Goal: Information Seeking & Learning: Learn about a topic

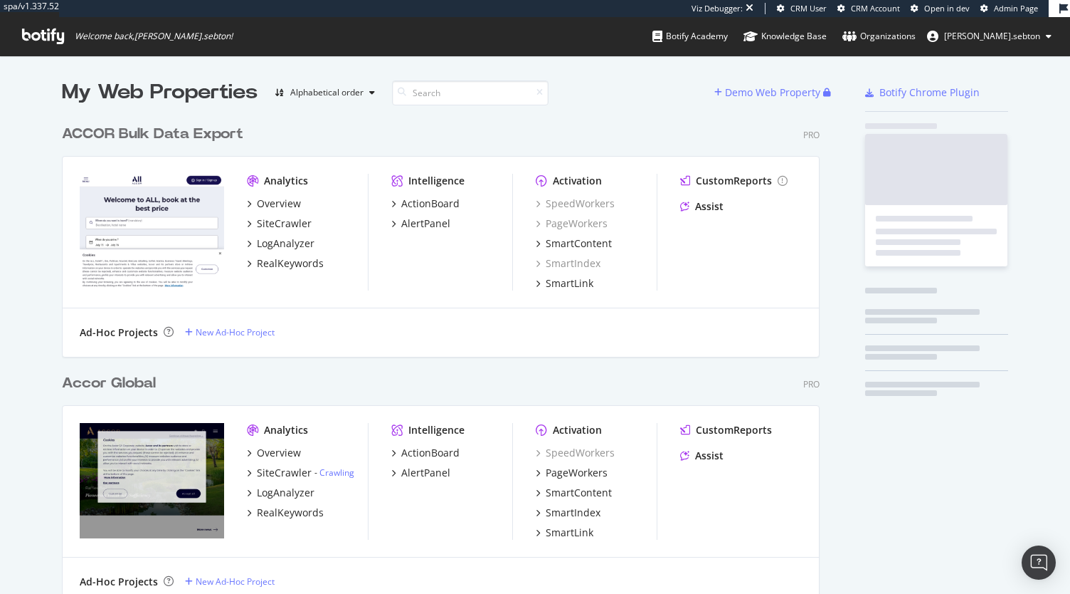
scroll to position [3103, 758]
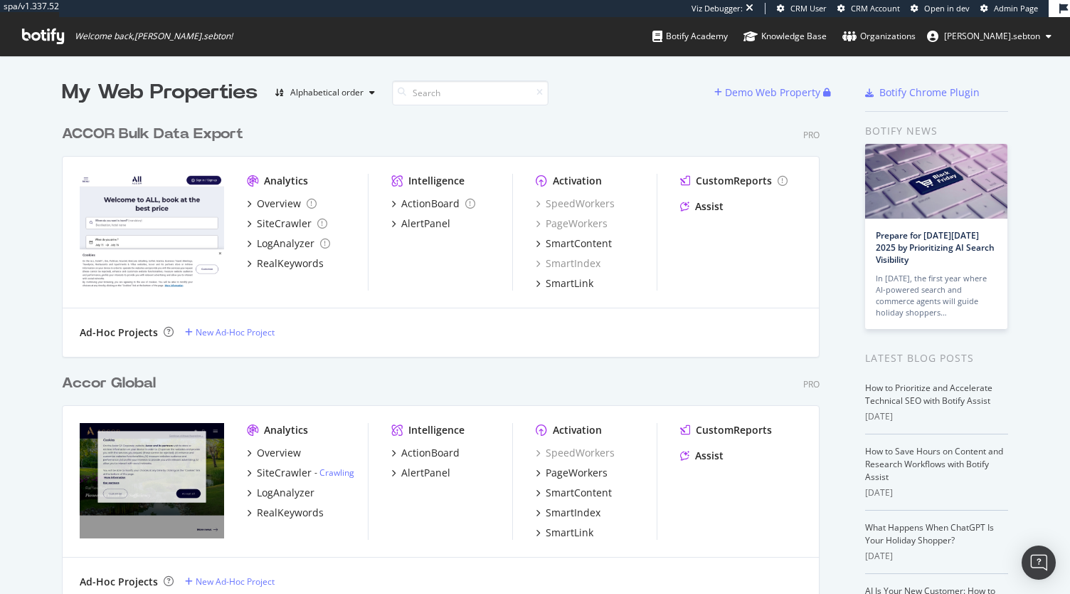
click at [281, 483] on div "Overview SiteCrawler - Crawling LogAnalyzer RealKeywords" at bounding box center [307, 483] width 121 height 74
click at [286, 494] on div "LogAnalyzer" at bounding box center [286, 492] width 58 height 14
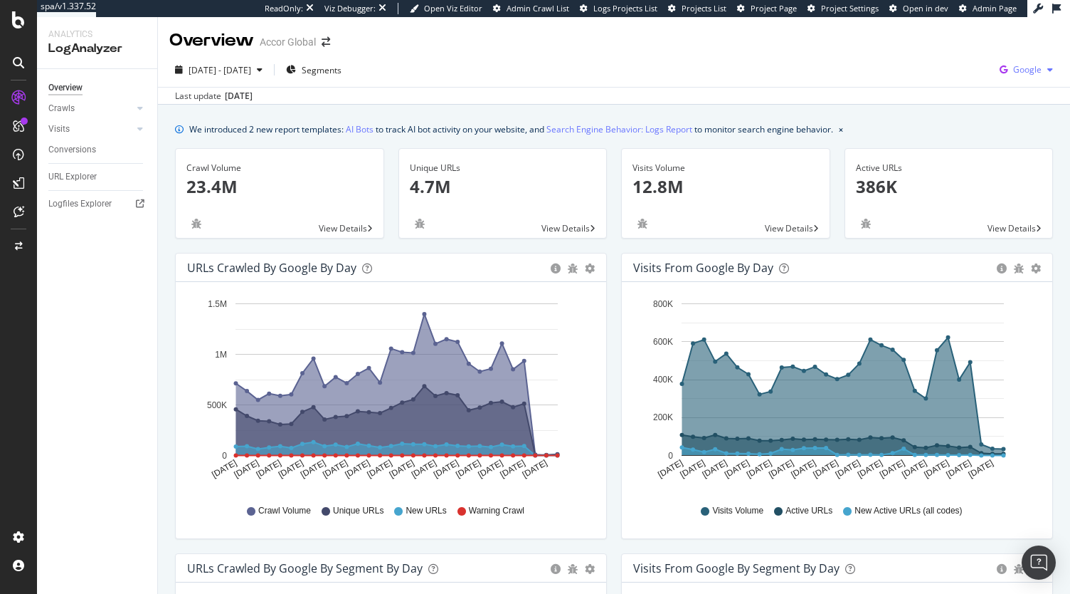
click at [1015, 59] on div "Google" at bounding box center [1026, 69] width 65 height 21
click at [954, 53] on span "Bing" at bounding box center [945, 57] width 53 height 13
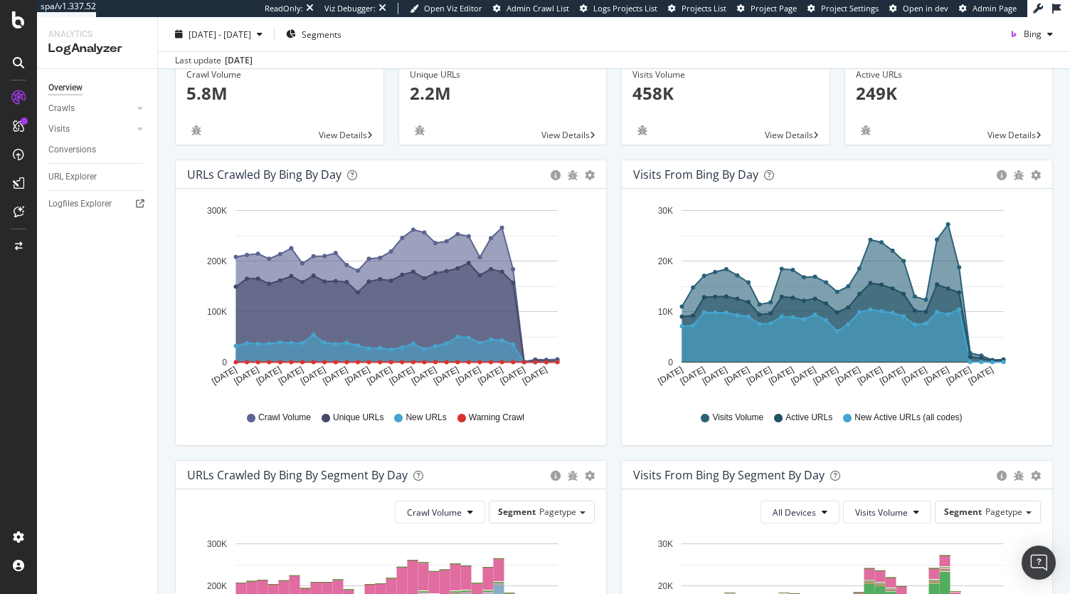
scroll to position [106, 0]
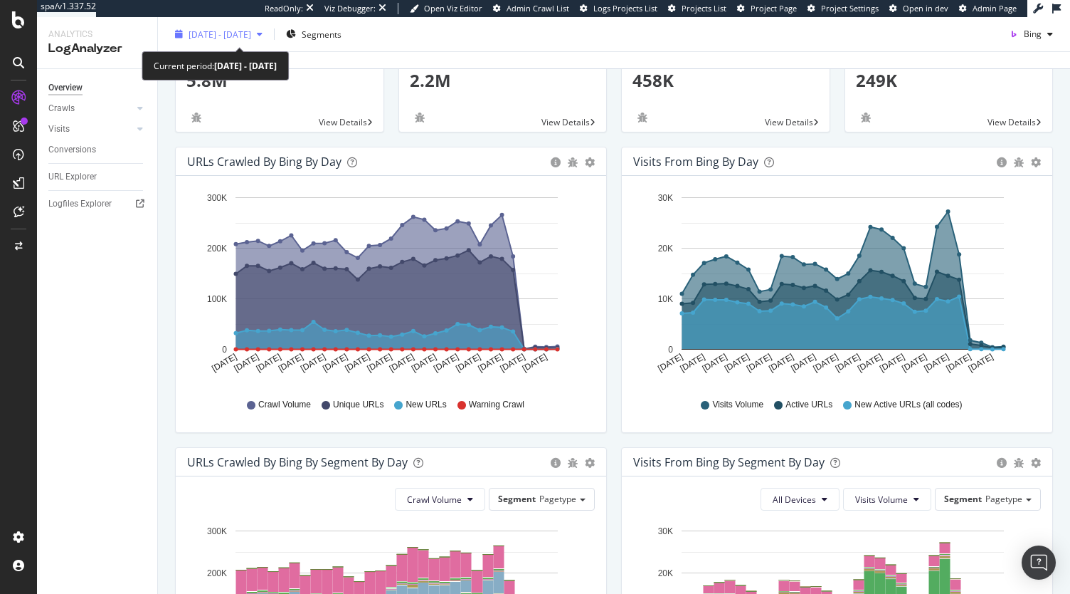
click at [240, 33] on span "[DATE] - [DATE]" at bounding box center [220, 34] width 63 height 12
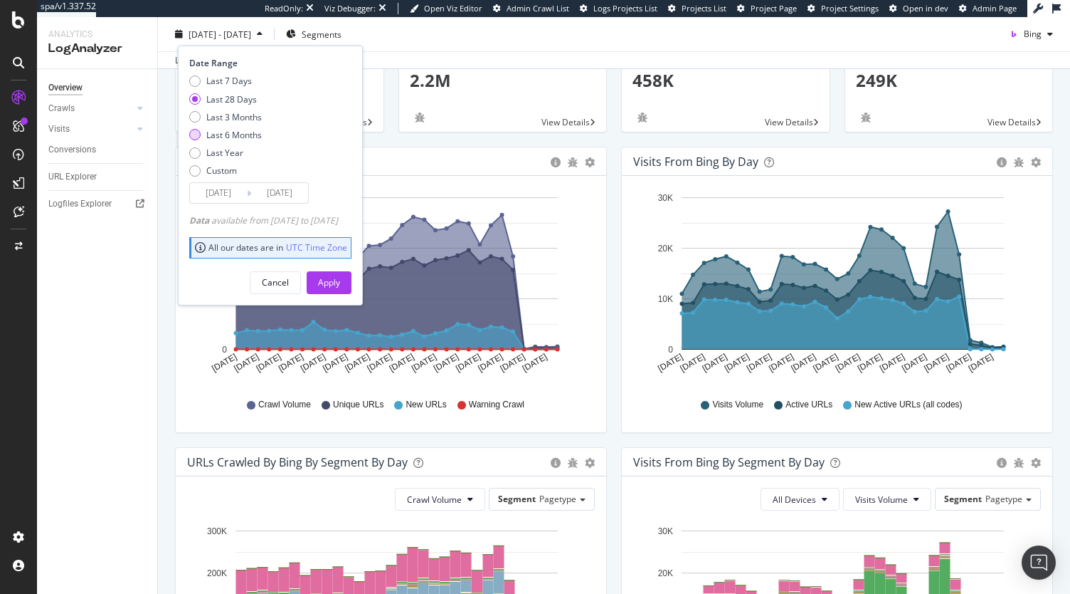
click at [228, 137] on div "Last 6 Months" at bounding box center [234, 135] width 56 height 12
type input "[DATE]"
click at [352, 274] on button "Apply" at bounding box center [329, 281] width 45 height 23
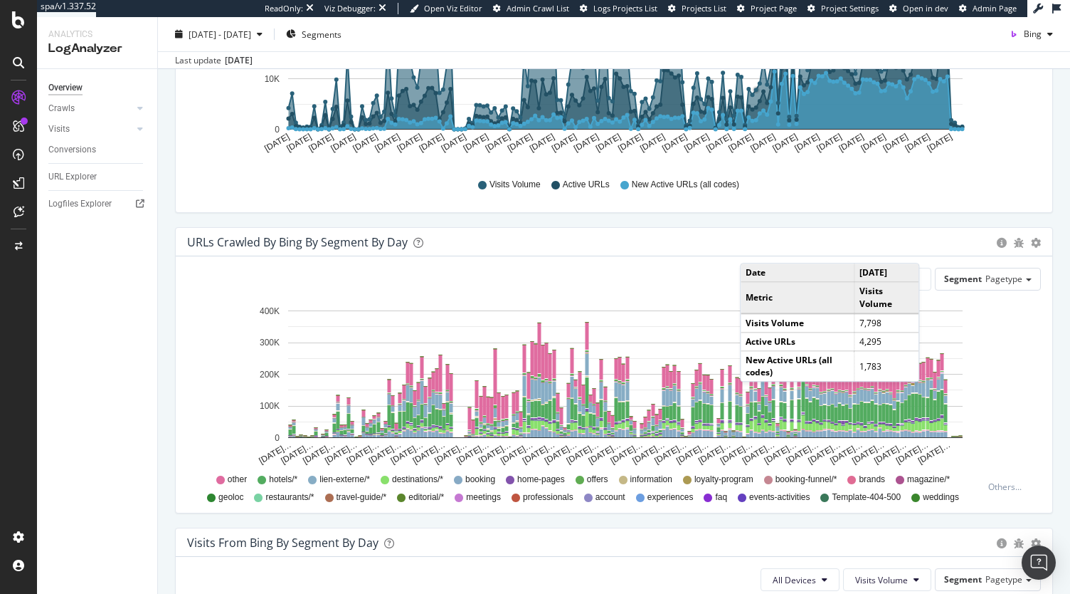
scroll to position [629, 0]
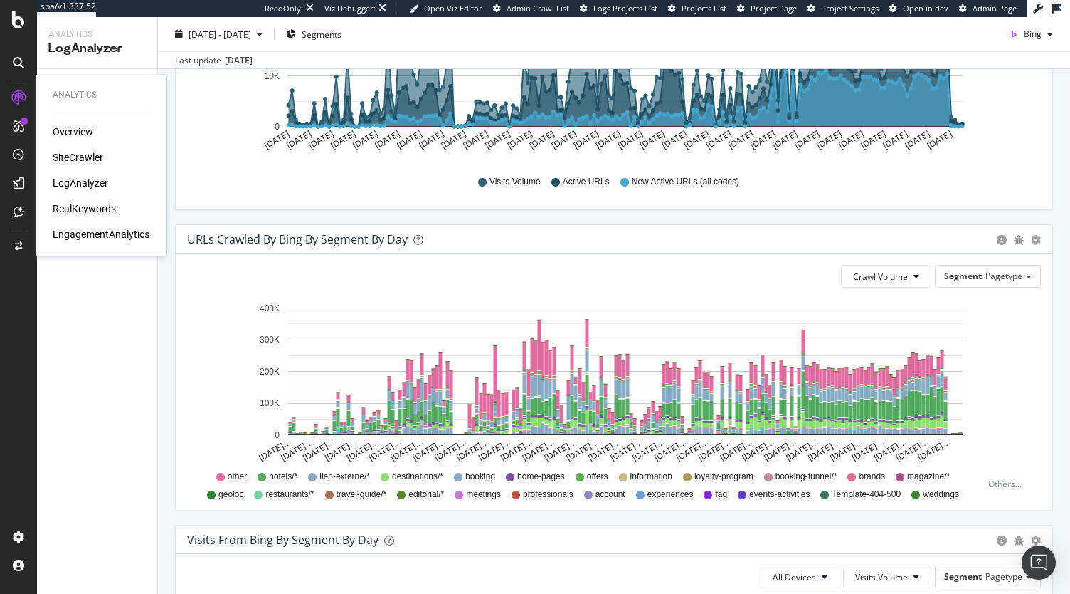
click at [78, 152] on div "SiteCrawler" at bounding box center [78, 157] width 51 height 14
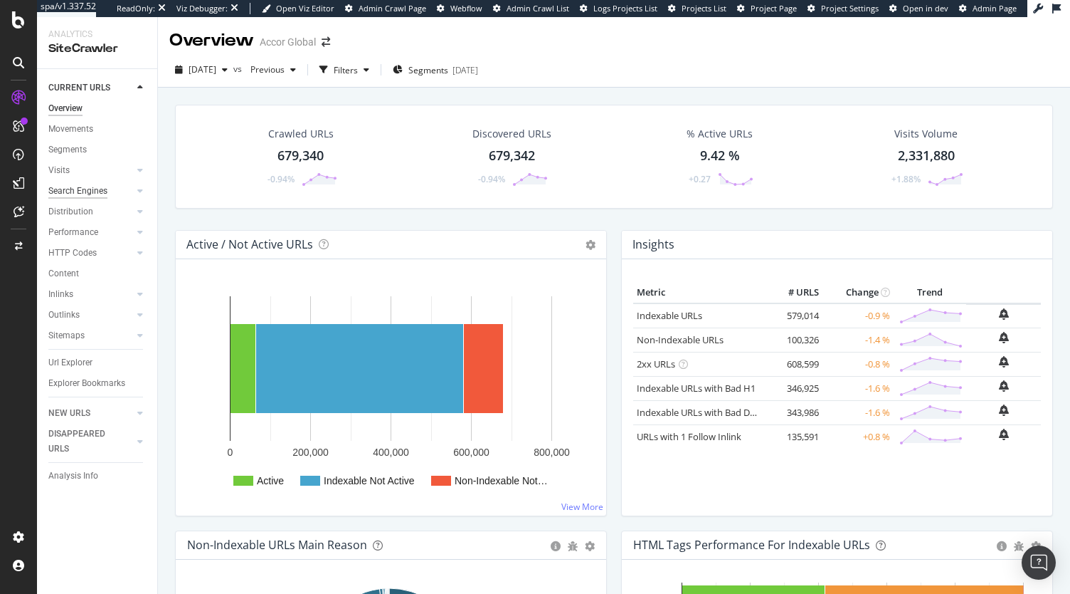
click at [75, 197] on div "Search Engines" at bounding box center [77, 191] width 59 height 15
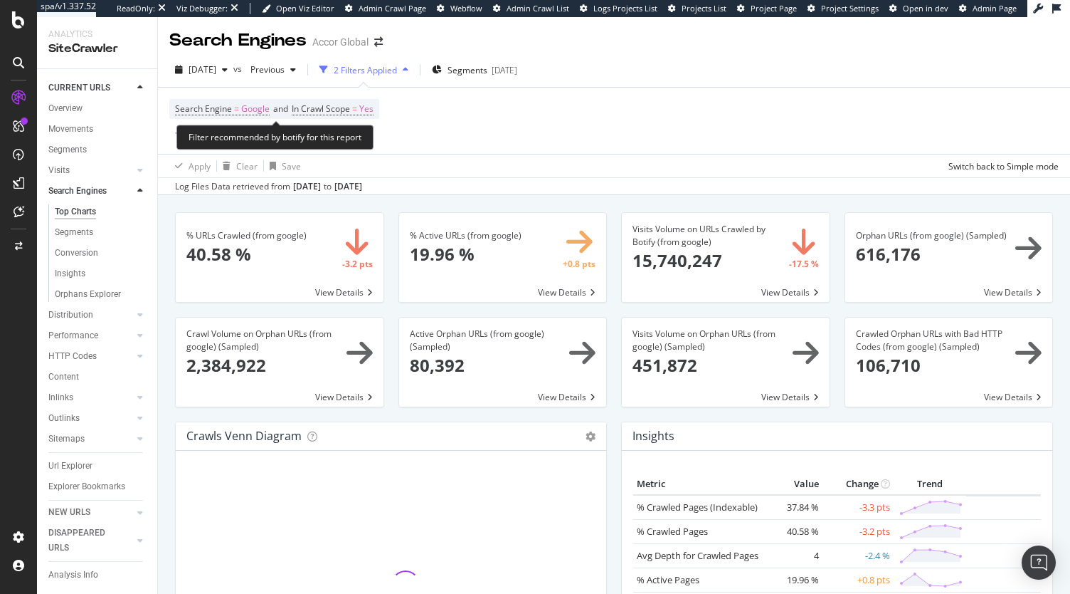
click at [231, 100] on span "Search Engine = Google and In Crawl Scope = Yes" at bounding box center [274, 109] width 199 height 20
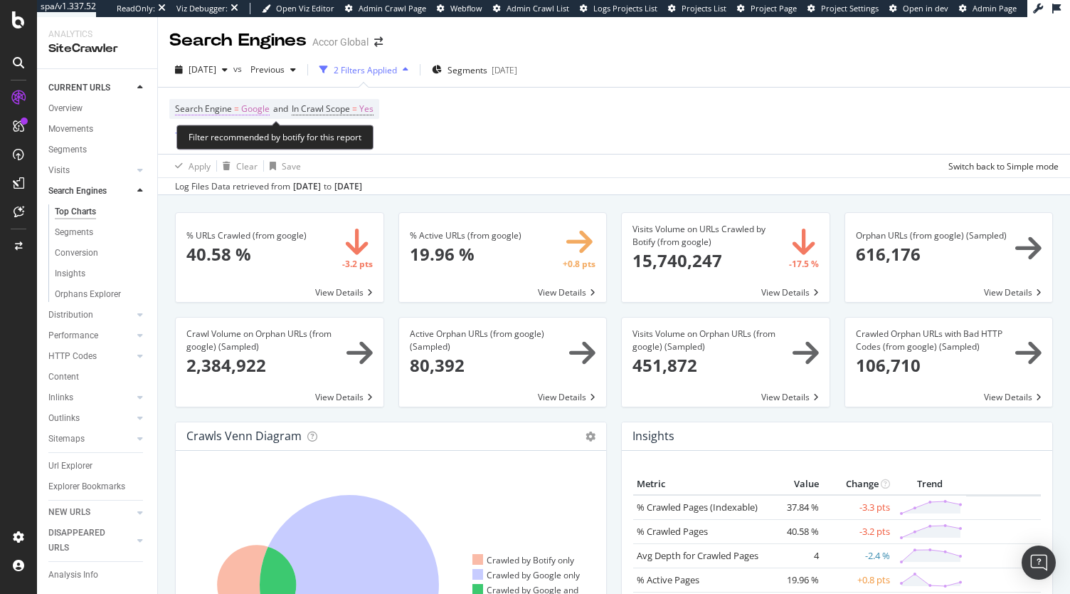
click at [225, 108] on span "Search Engine" at bounding box center [203, 108] width 57 height 12
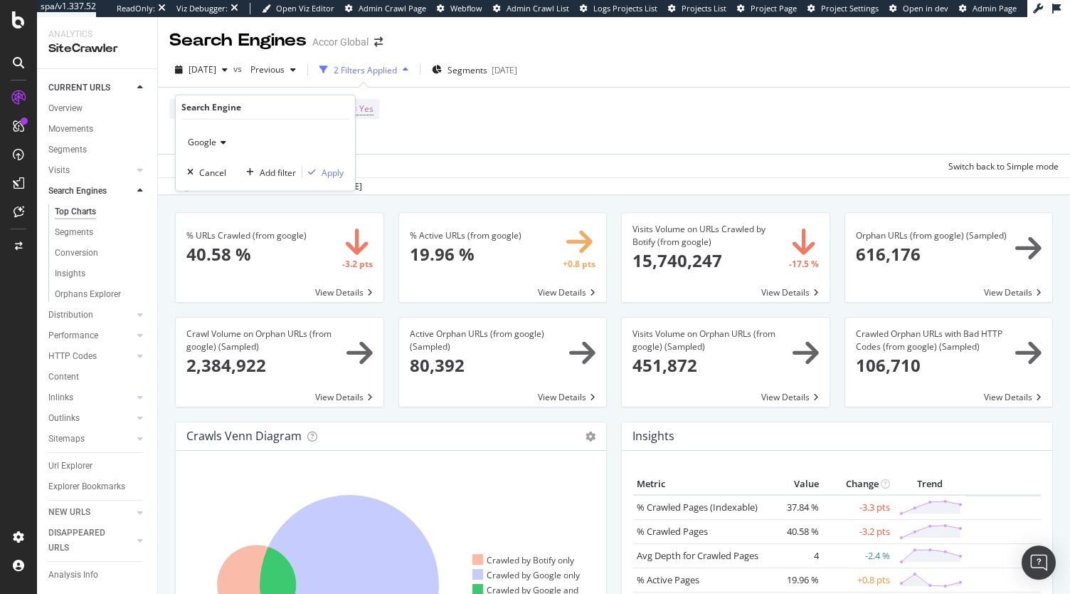
click at [214, 144] on span "Google" at bounding box center [202, 142] width 28 height 12
click at [214, 169] on div "Bing" at bounding box center [267, 171] width 152 height 19
click at [334, 167] on div "Apply" at bounding box center [333, 172] width 22 height 12
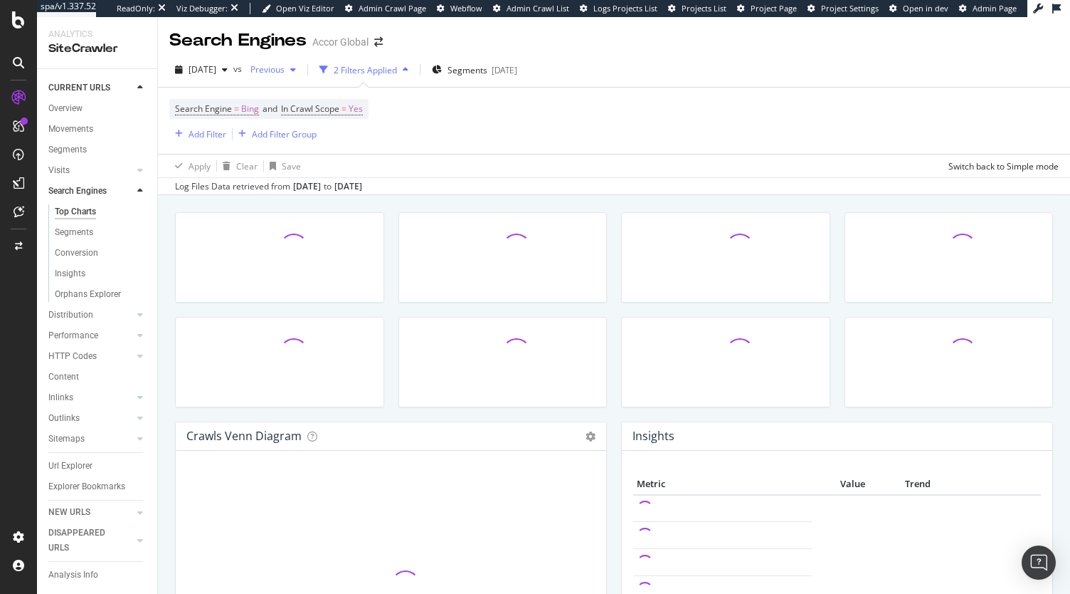
click at [285, 70] on span "Previous" at bounding box center [265, 69] width 40 height 12
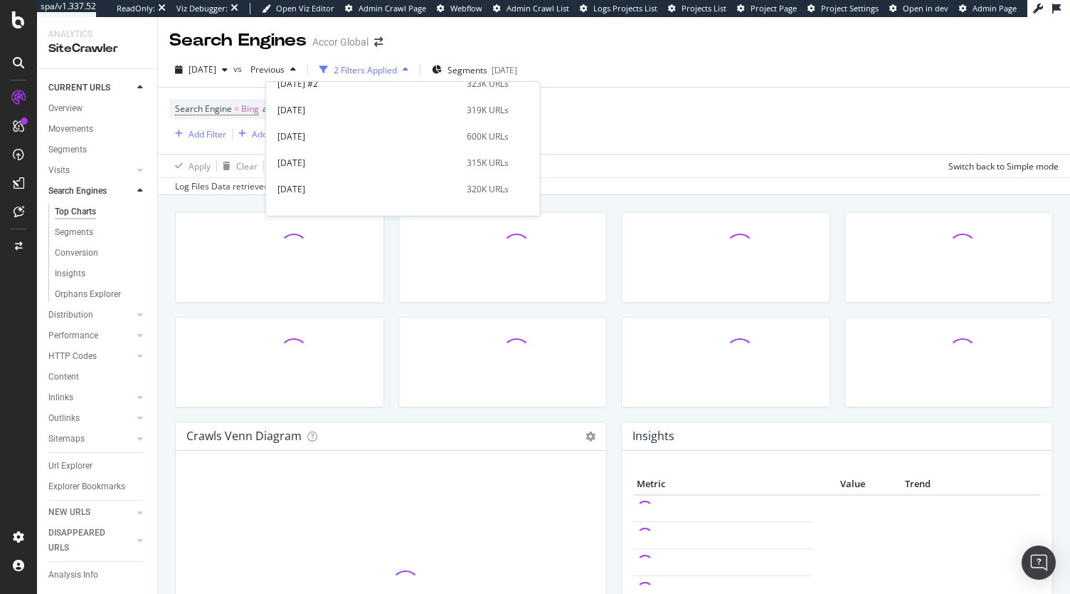
scroll to position [453, 0]
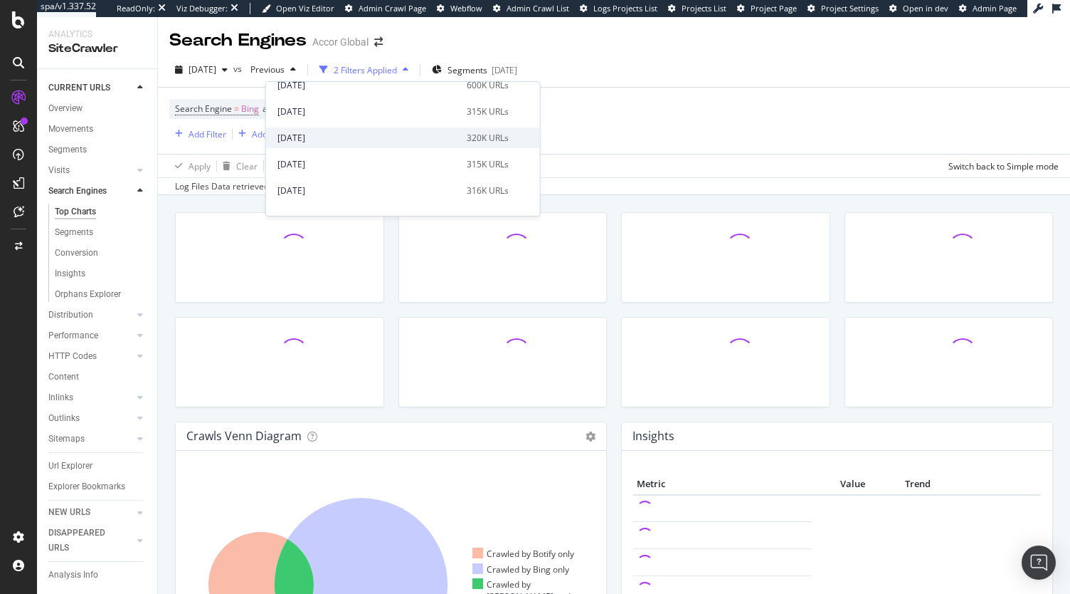
click at [332, 132] on div "[DATE]" at bounding box center [368, 138] width 181 height 13
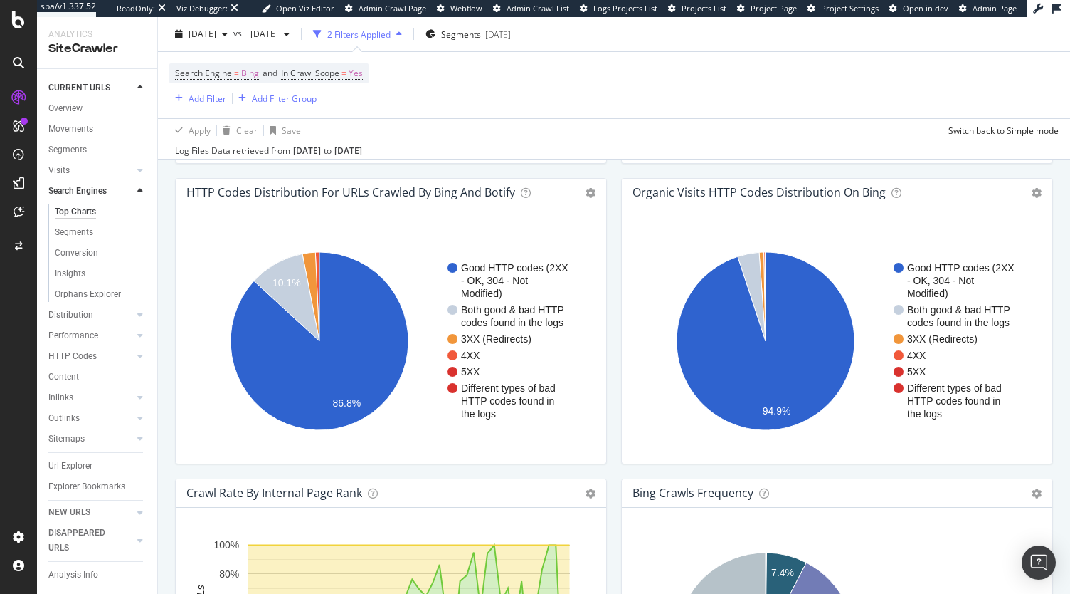
scroll to position [1134, 0]
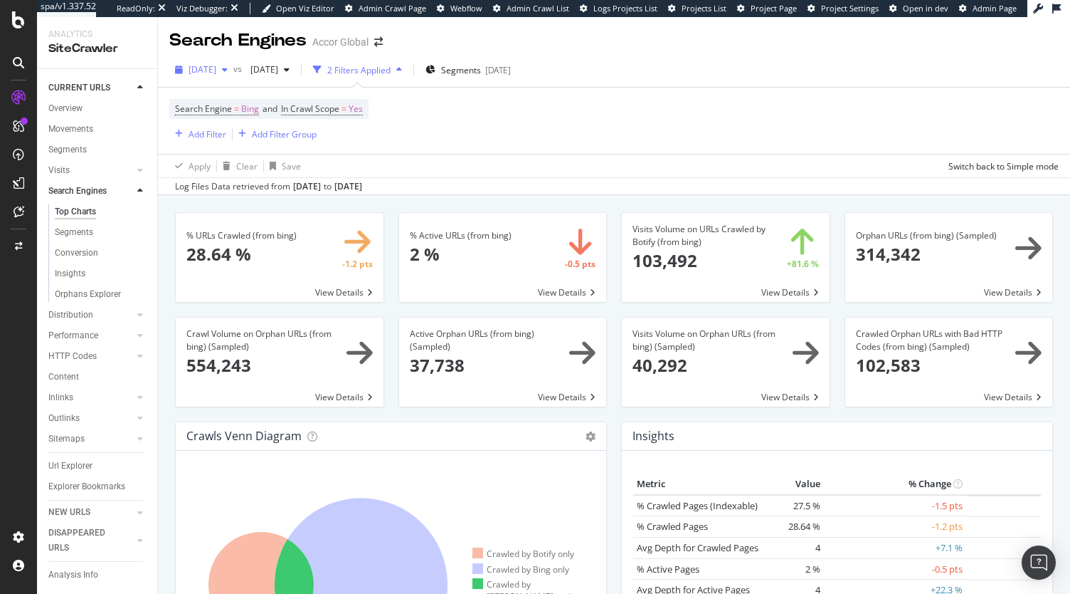
click at [228, 71] on icon "button" at bounding box center [225, 69] width 6 height 9
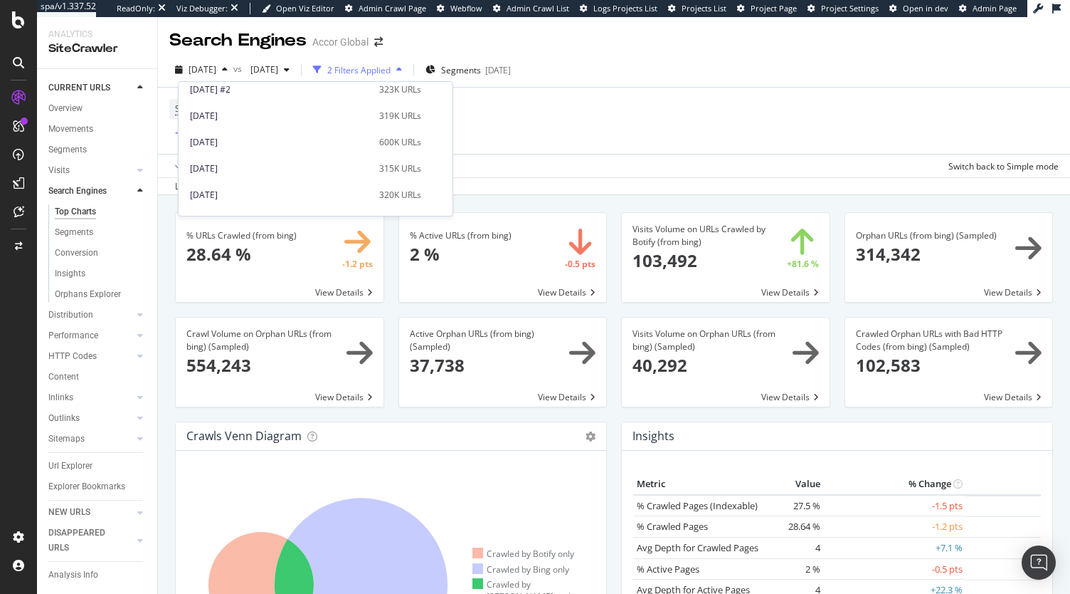
scroll to position [426, 0]
click at [252, 156] on div "2024 Sep. 27th 320K URLs" at bounding box center [316, 165] width 274 height 21
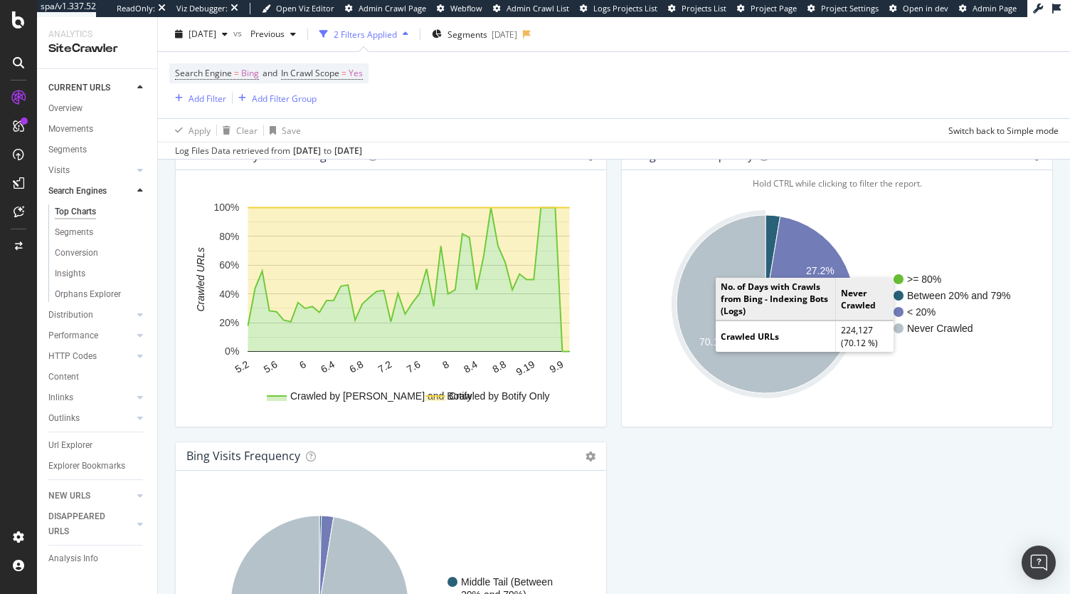
scroll to position [1677, 0]
